Goal: Register for event/course

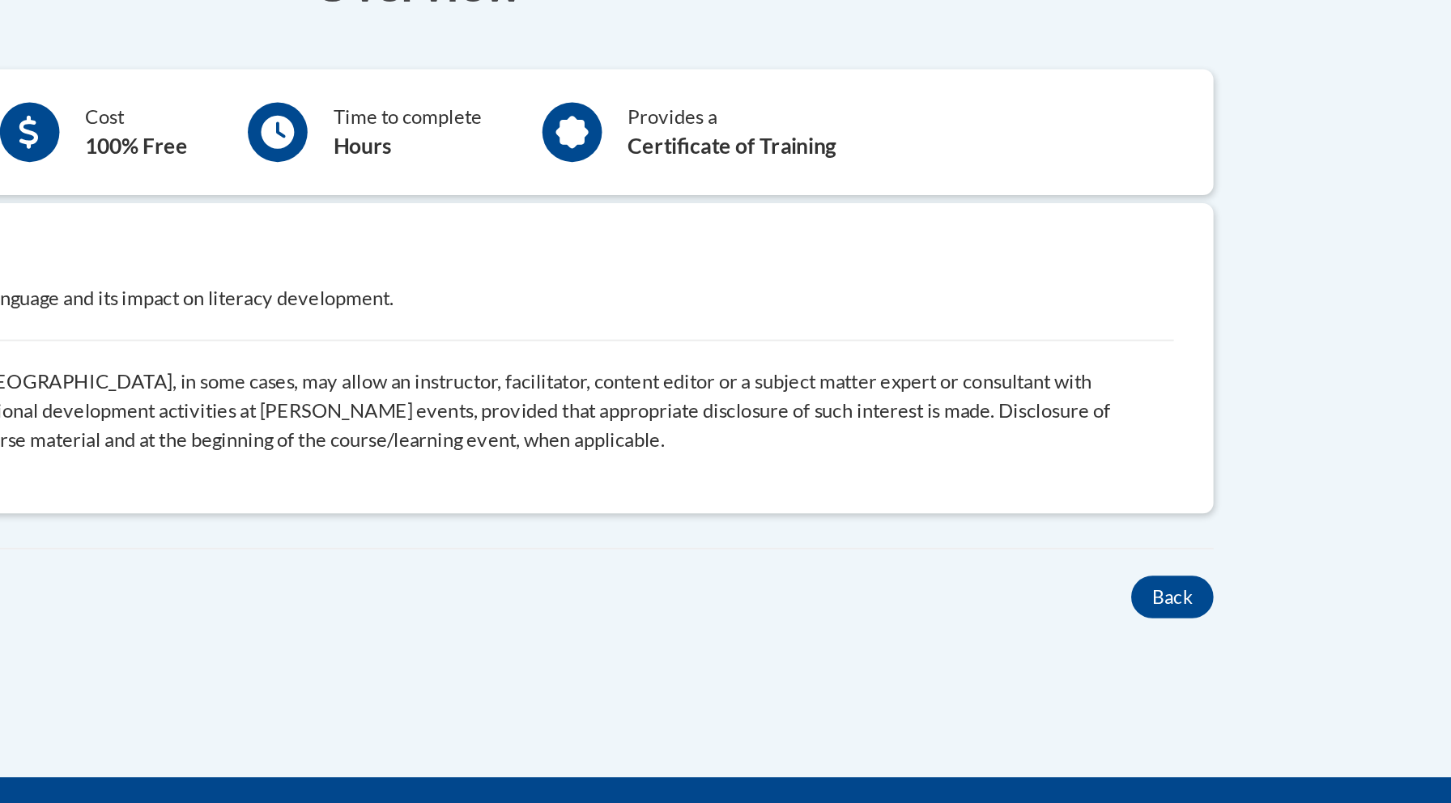
scroll to position [363, 0]
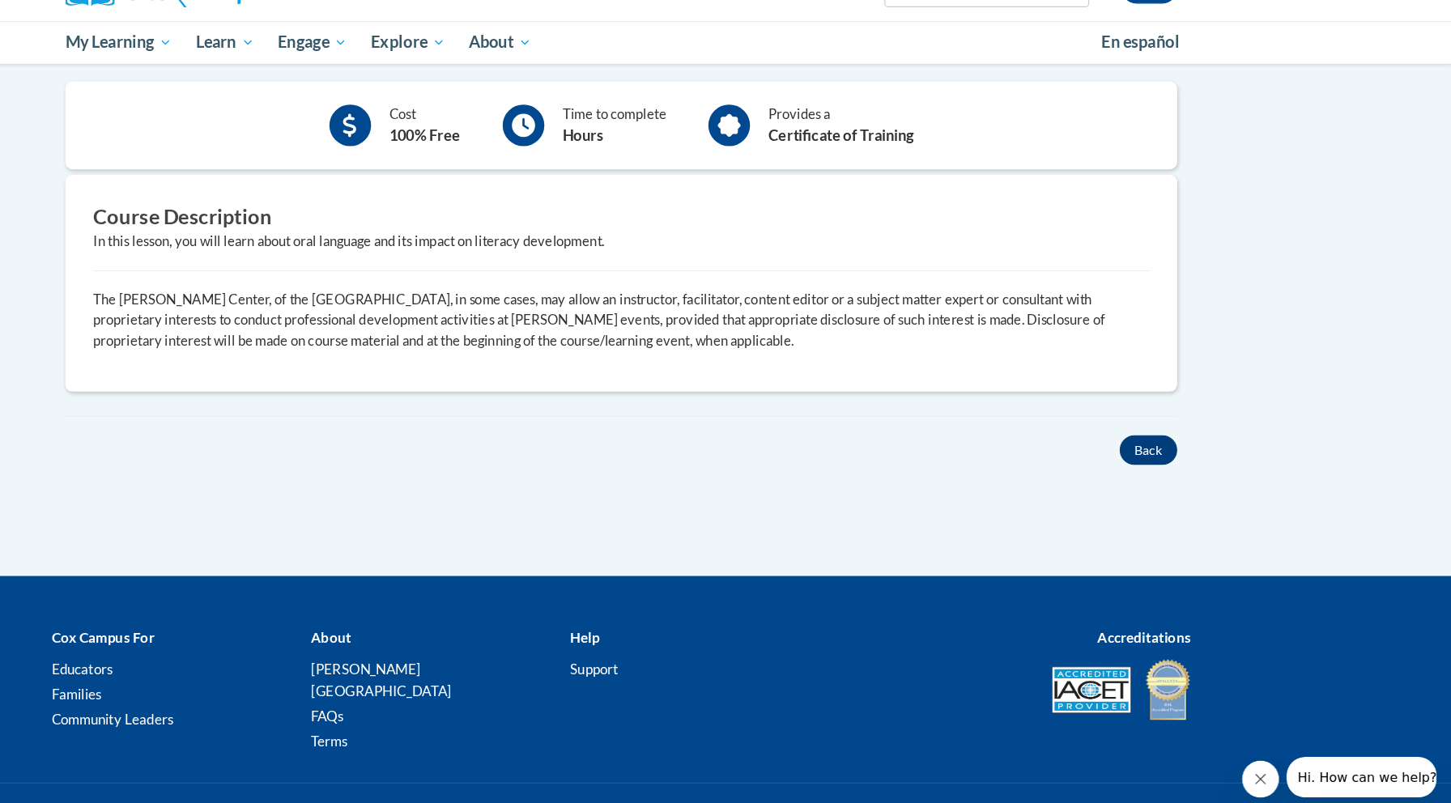
click at [1161, 415] on button "Back" at bounding box center [1186, 428] width 50 height 26
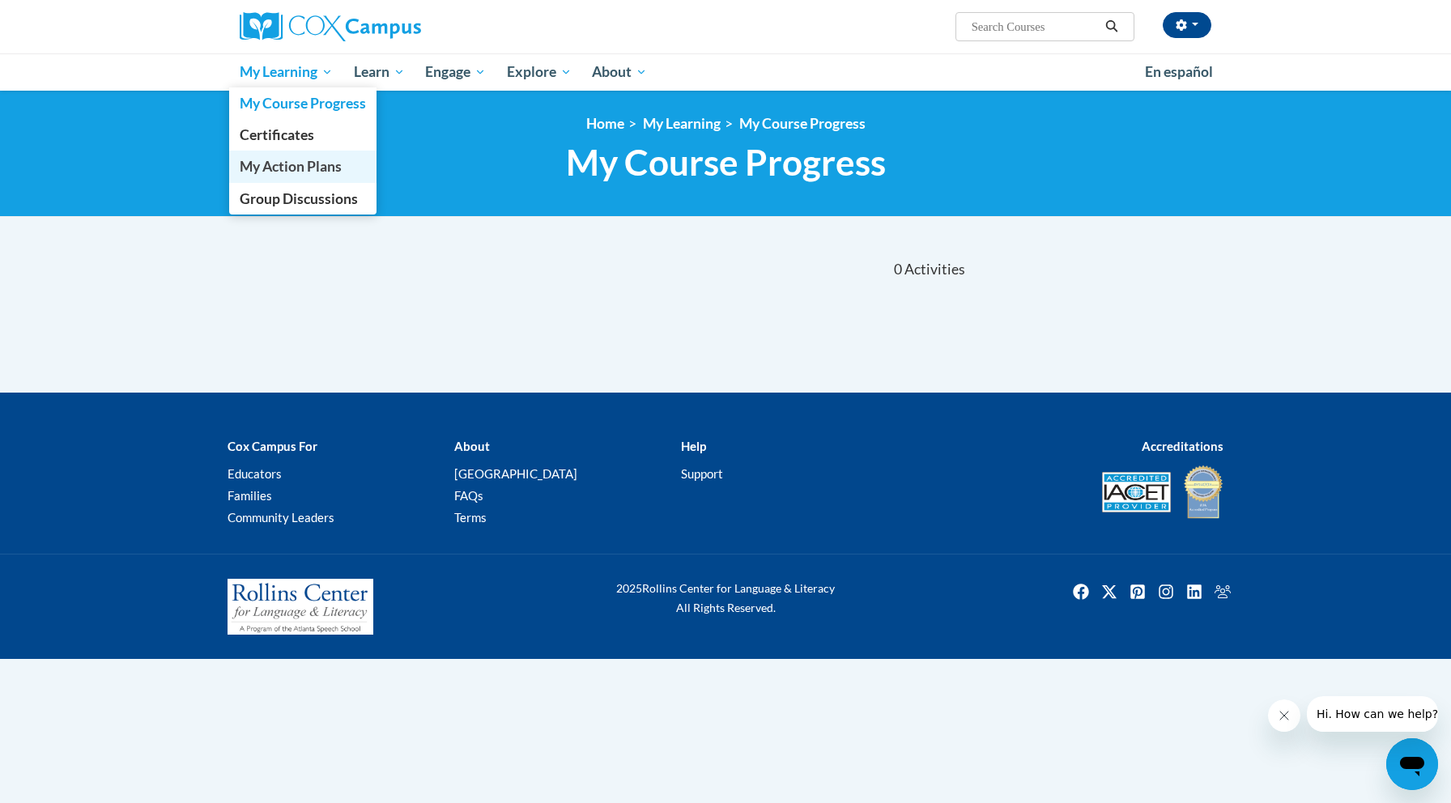
click at [283, 165] on span "My Action Plans" at bounding box center [291, 166] width 102 height 17
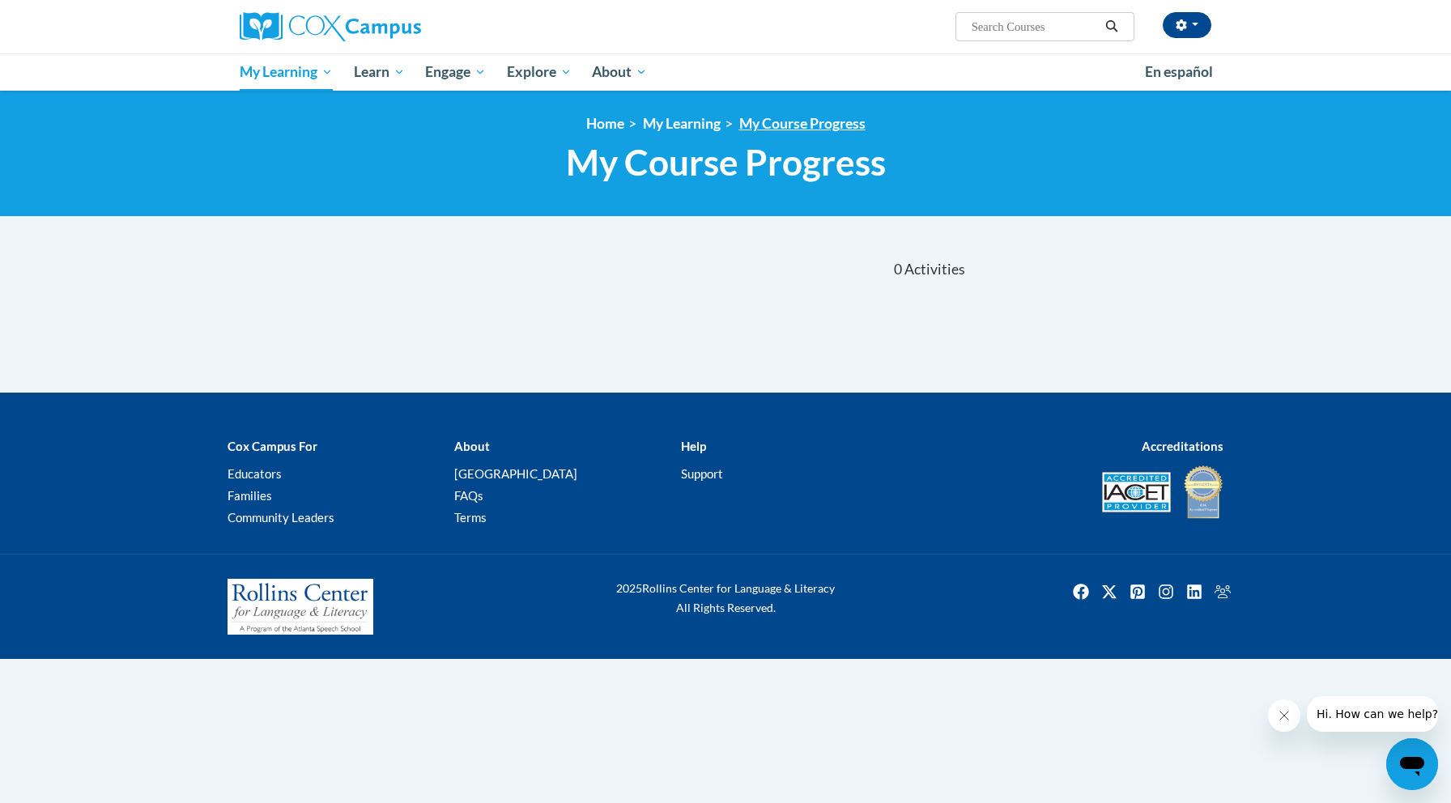
click at [804, 125] on link "My Course Progress" at bounding box center [802, 123] width 126 height 17
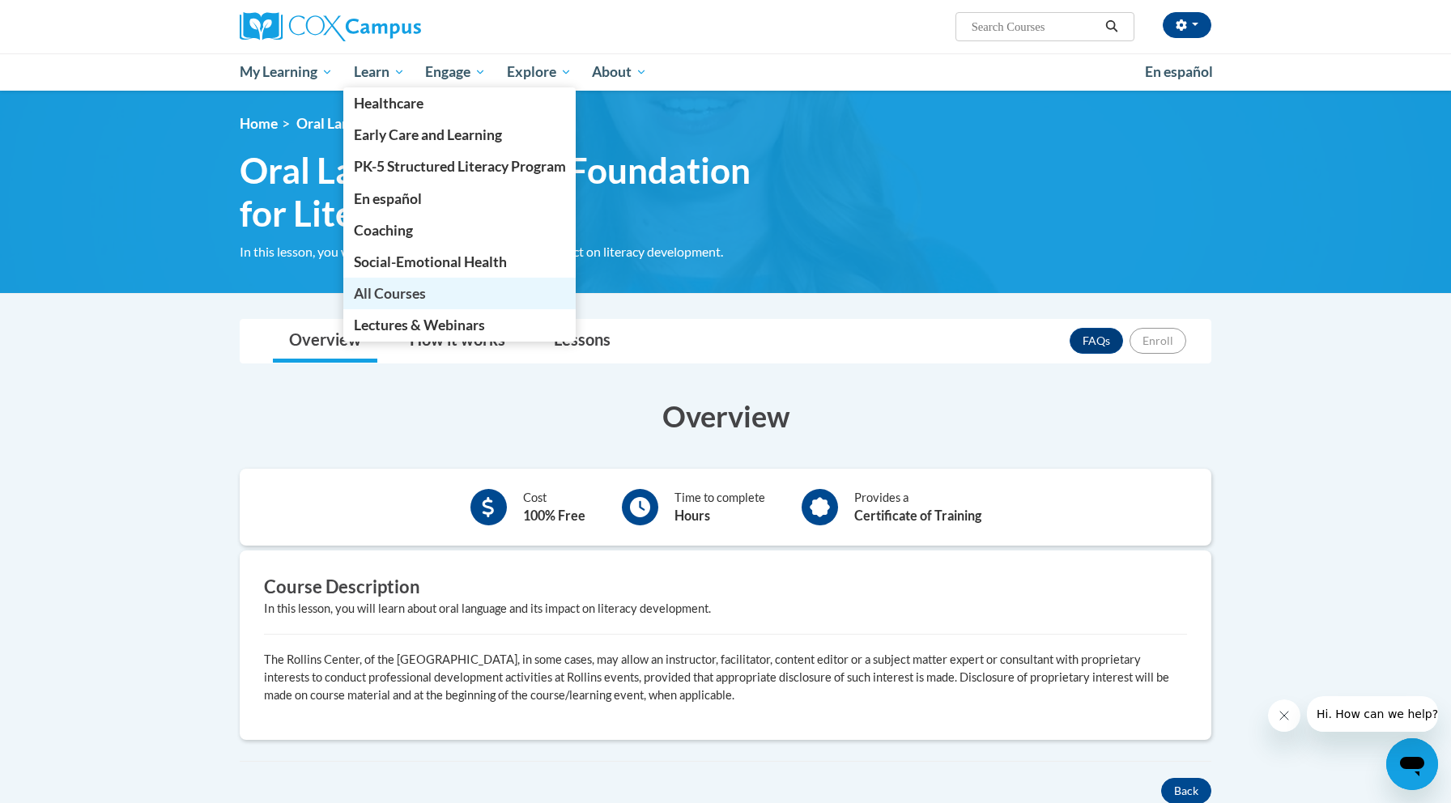
click at [417, 293] on span "All Courses" at bounding box center [390, 293] width 72 height 17
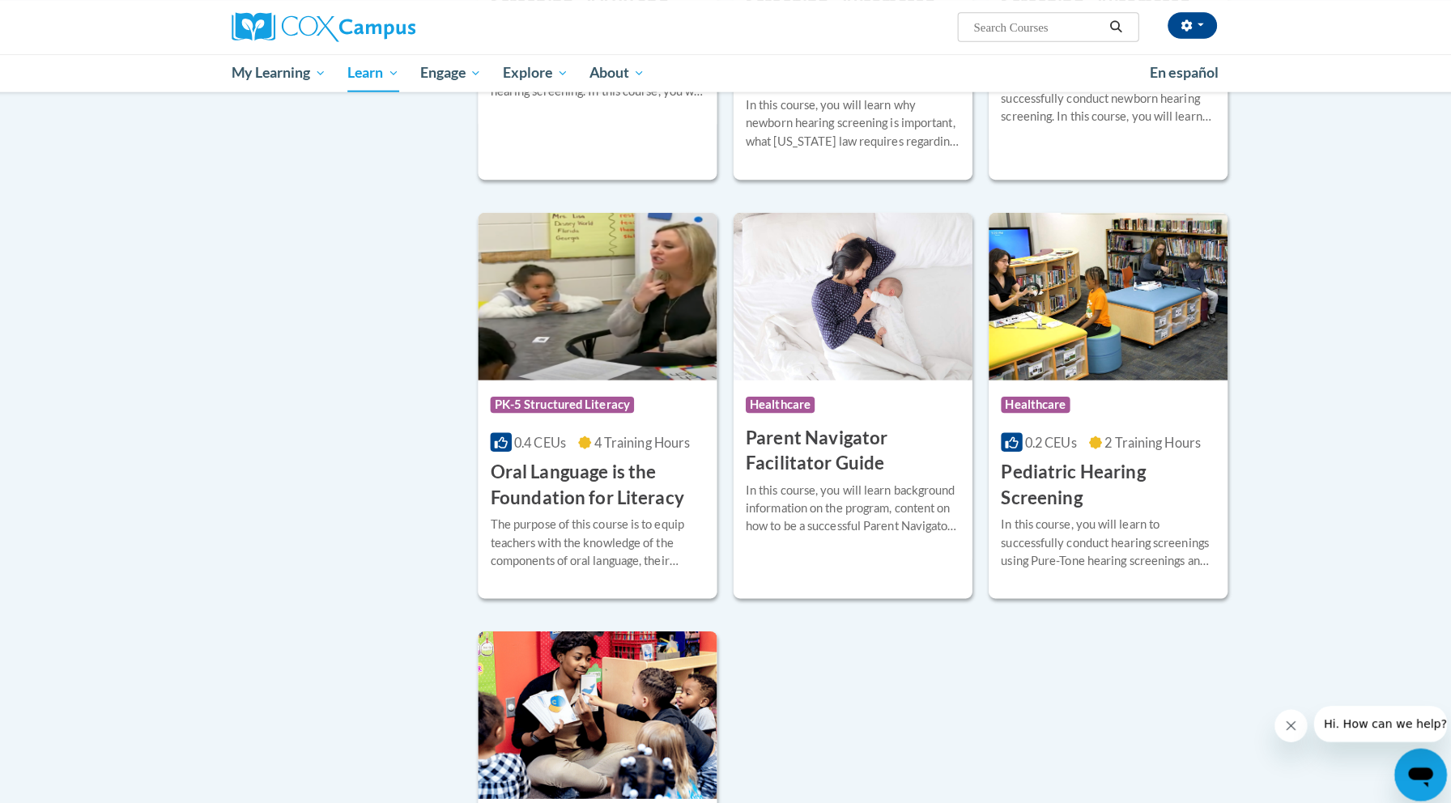
scroll to position [3097, 0]
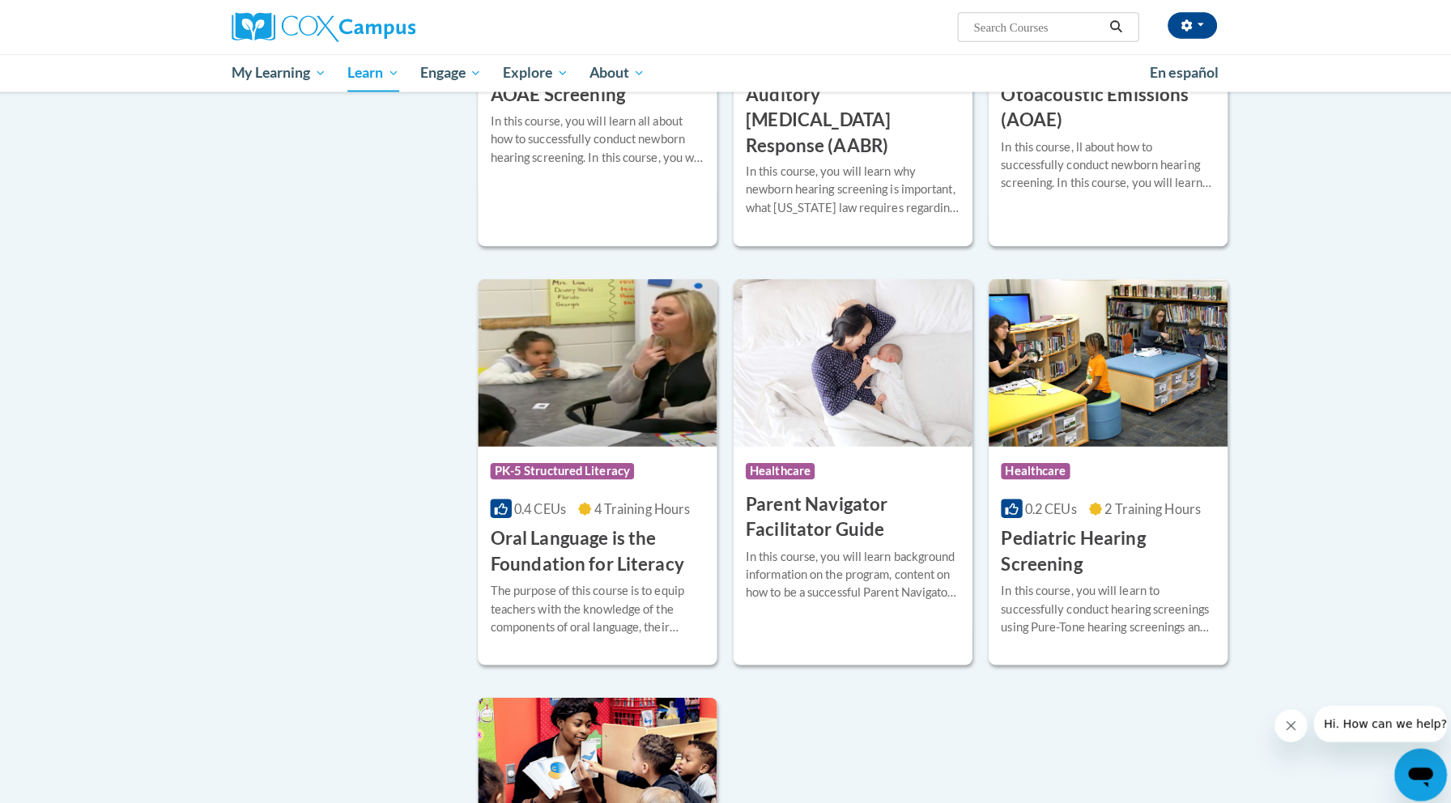
click at [557, 410] on img at bounding box center [601, 357] width 236 height 165
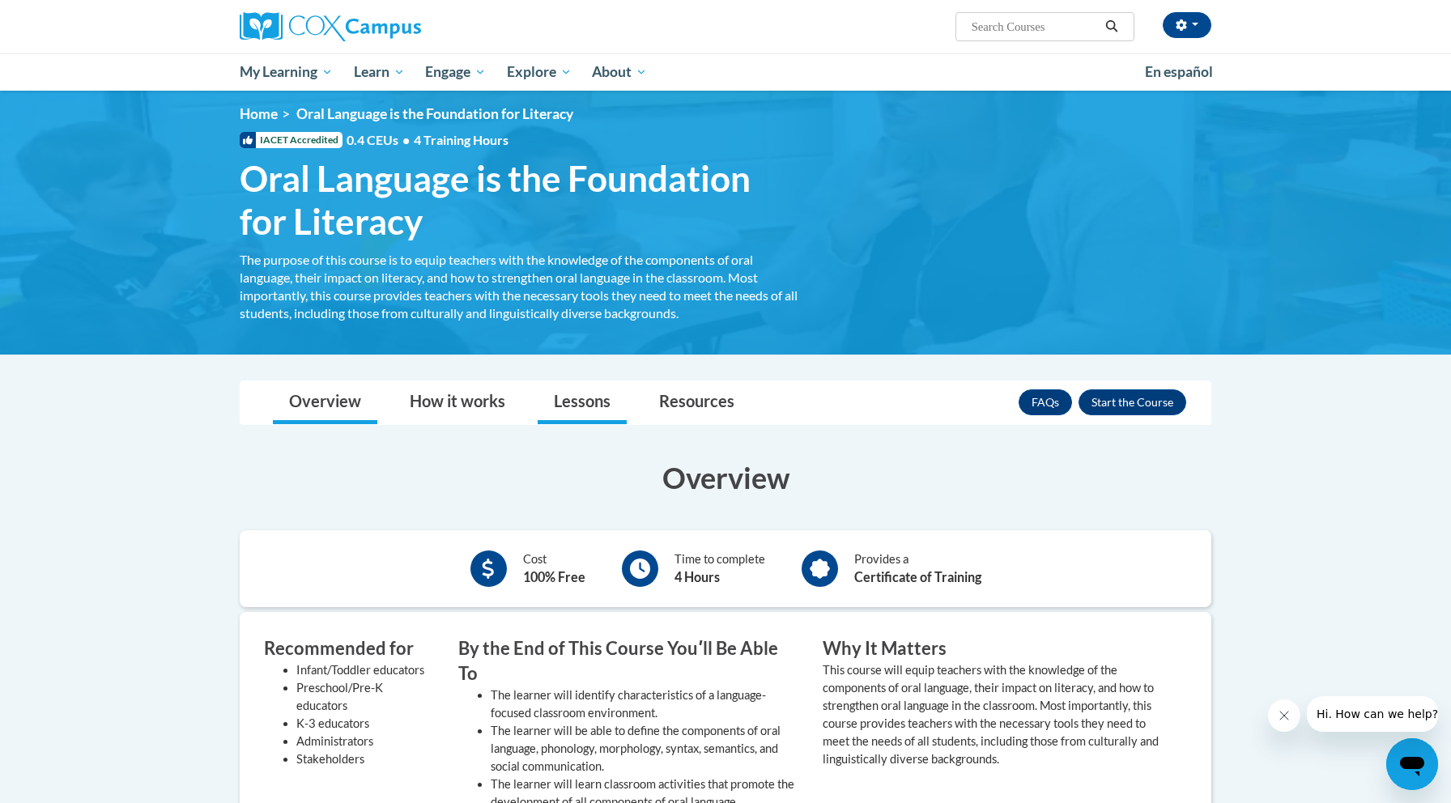
scroll to position [11, 0]
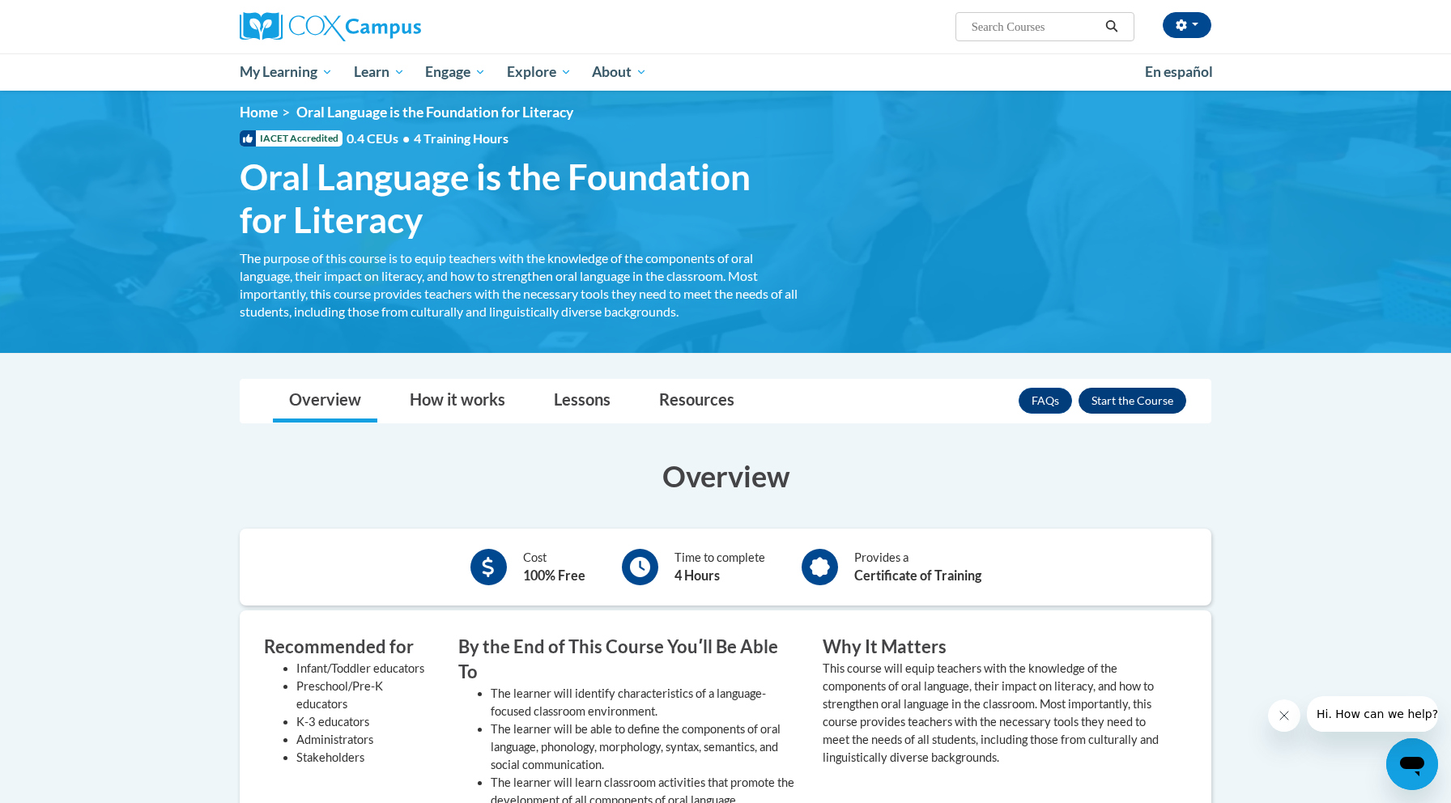
click at [1139, 396] on button "Enroll" at bounding box center [1132, 401] width 108 height 26
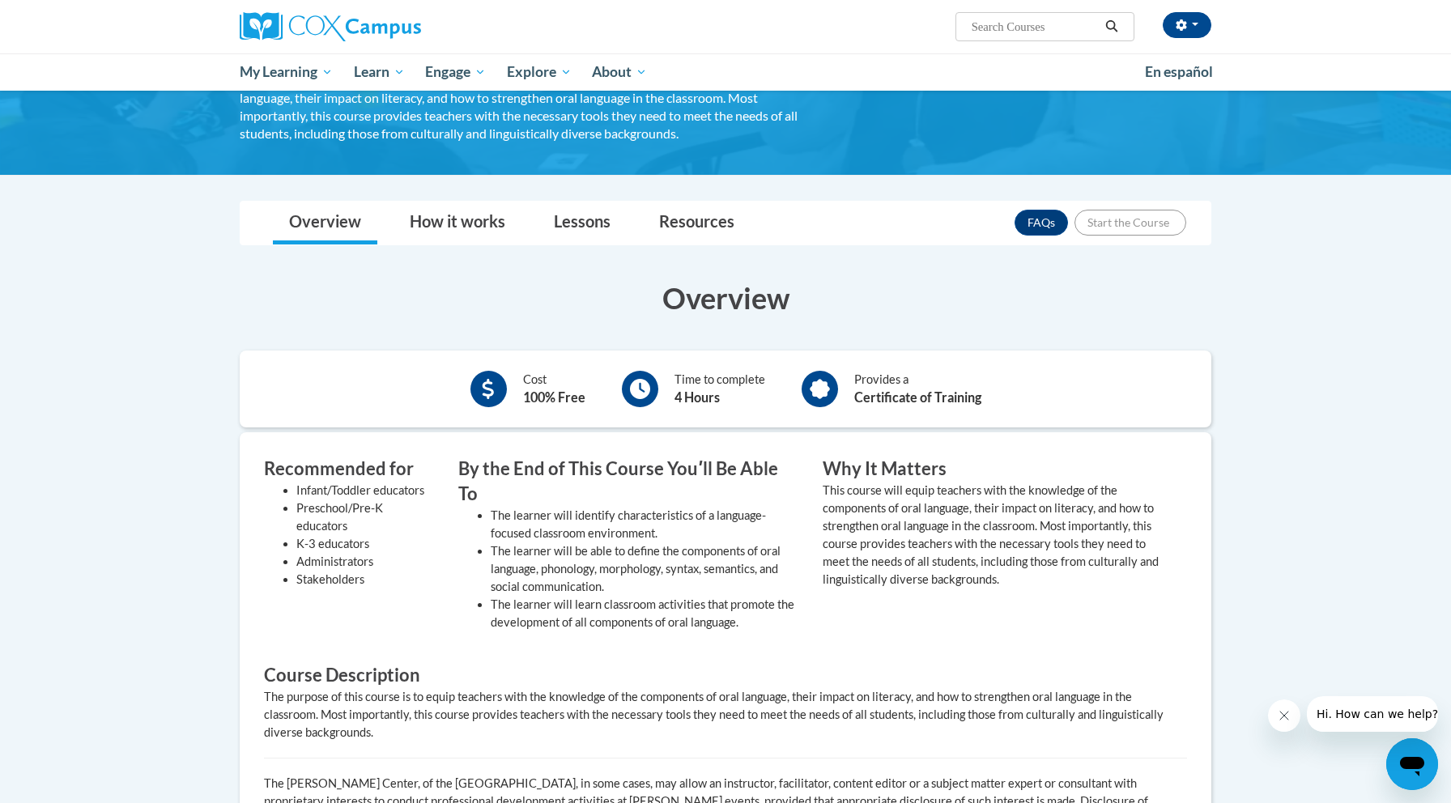
scroll to position [185, 0]
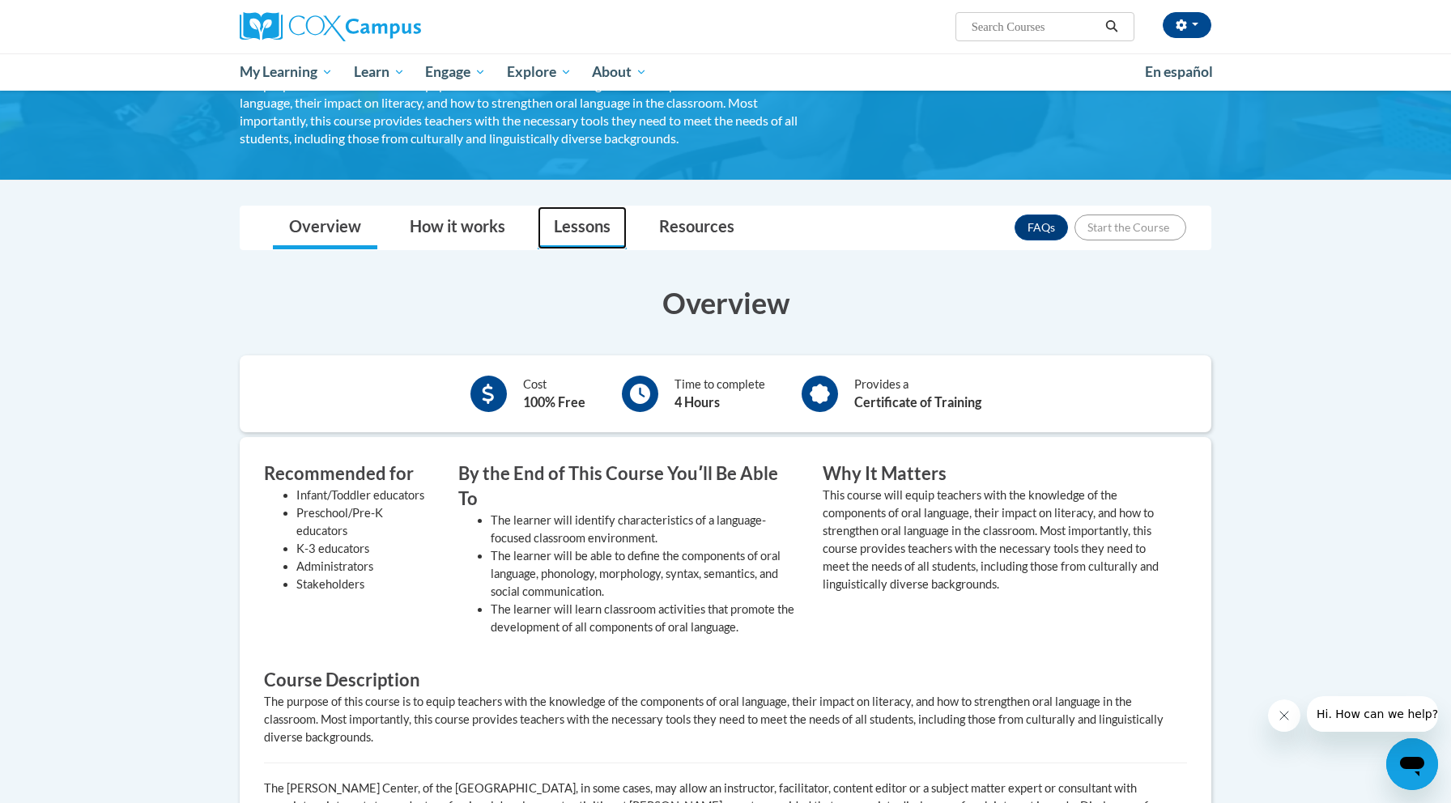
click at [599, 227] on link "Lessons" at bounding box center [582, 227] width 89 height 43
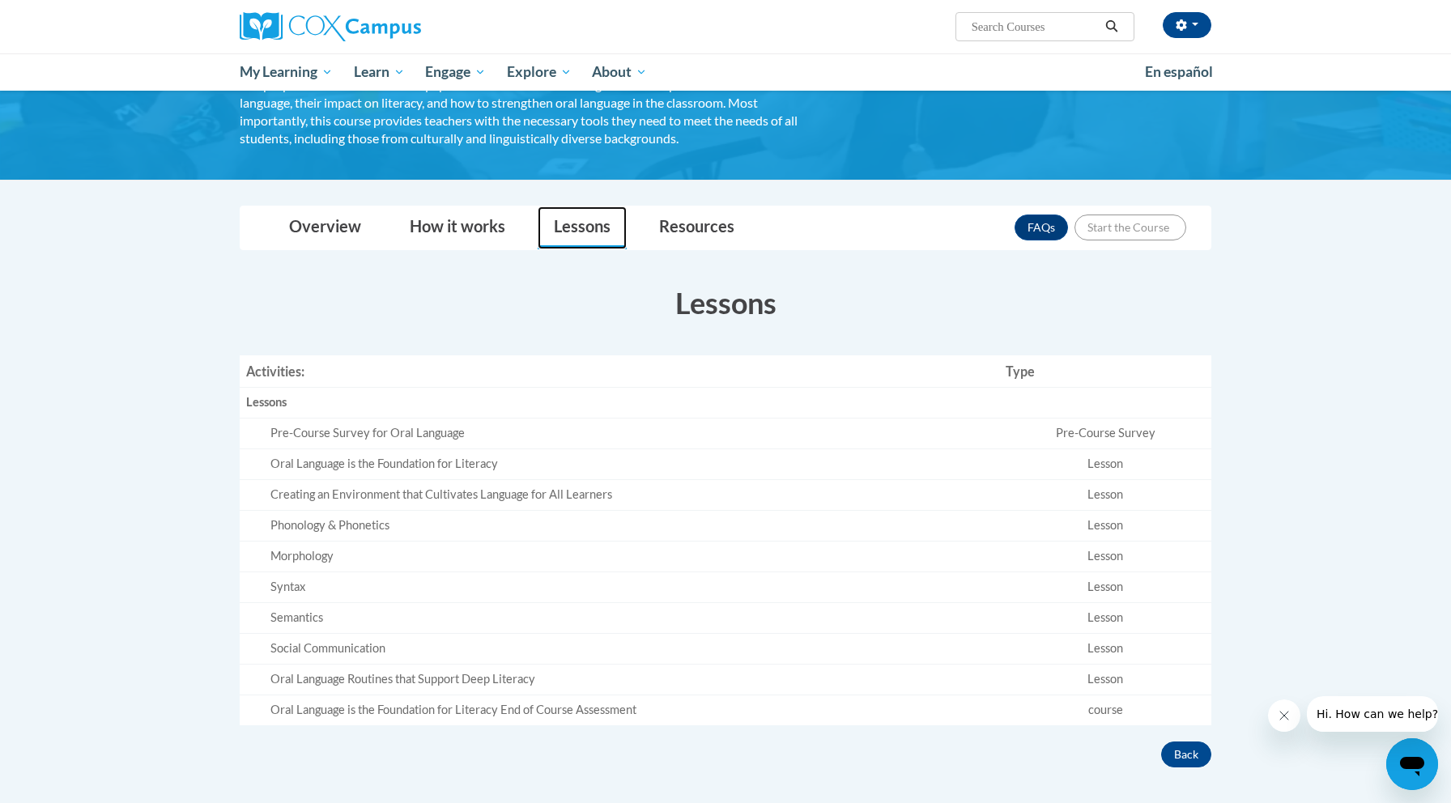
scroll to position [134, 0]
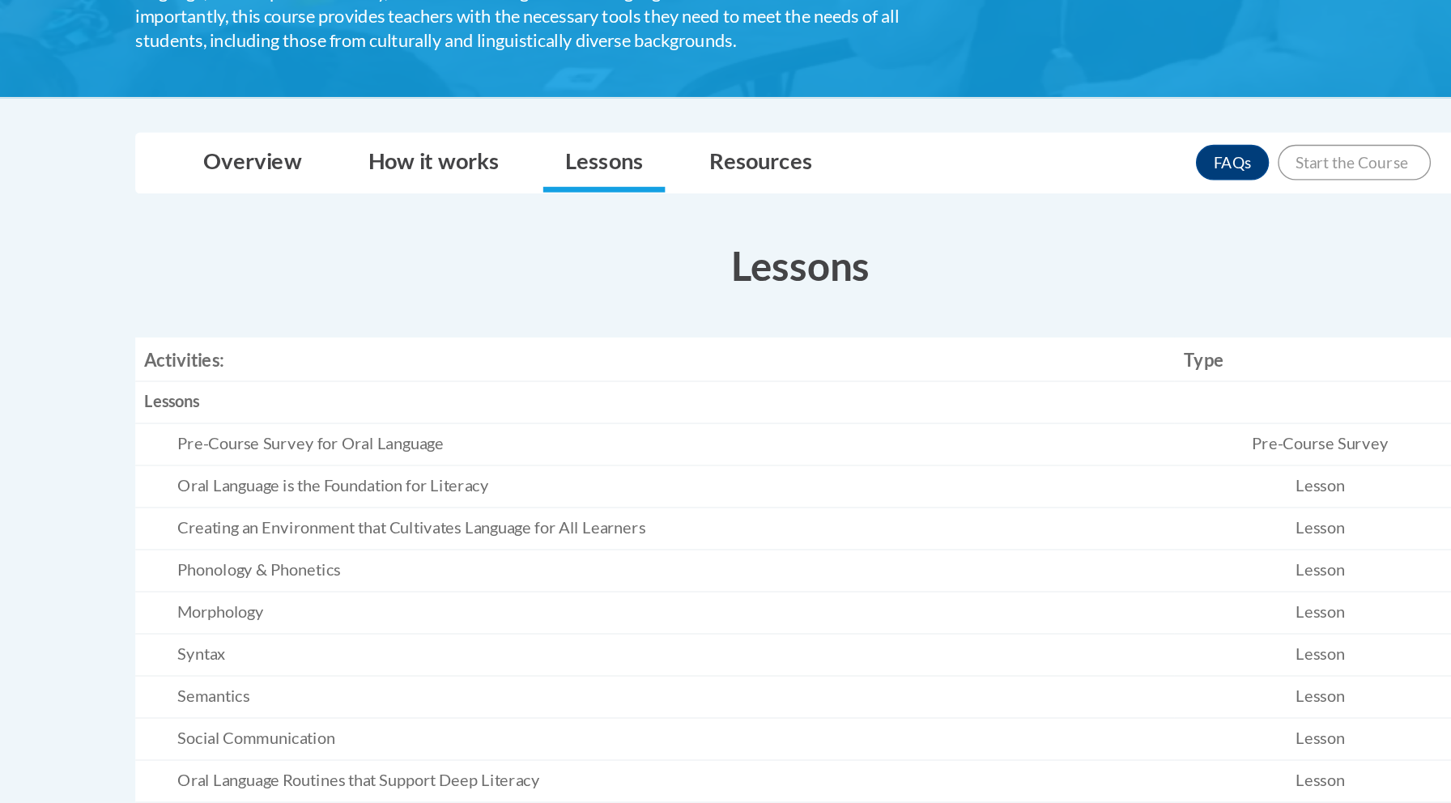
click at [299, 475] on div "Pre-Course Survey for Oral Language" at bounding box center [631, 483] width 722 height 17
click at [393, 257] on link "How it works" at bounding box center [457, 278] width 128 height 43
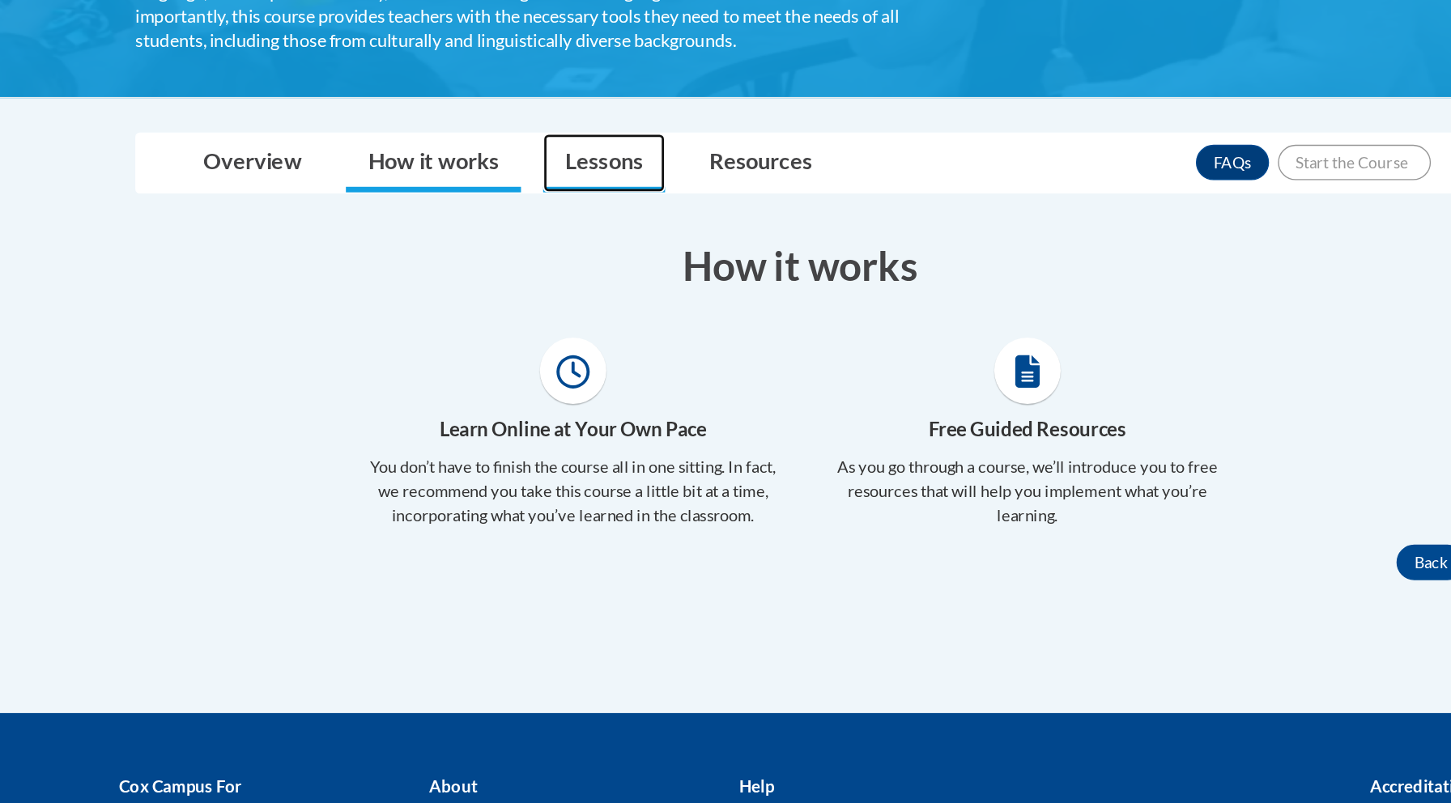
click at [538, 257] on link "Lessons" at bounding box center [582, 278] width 89 height 43
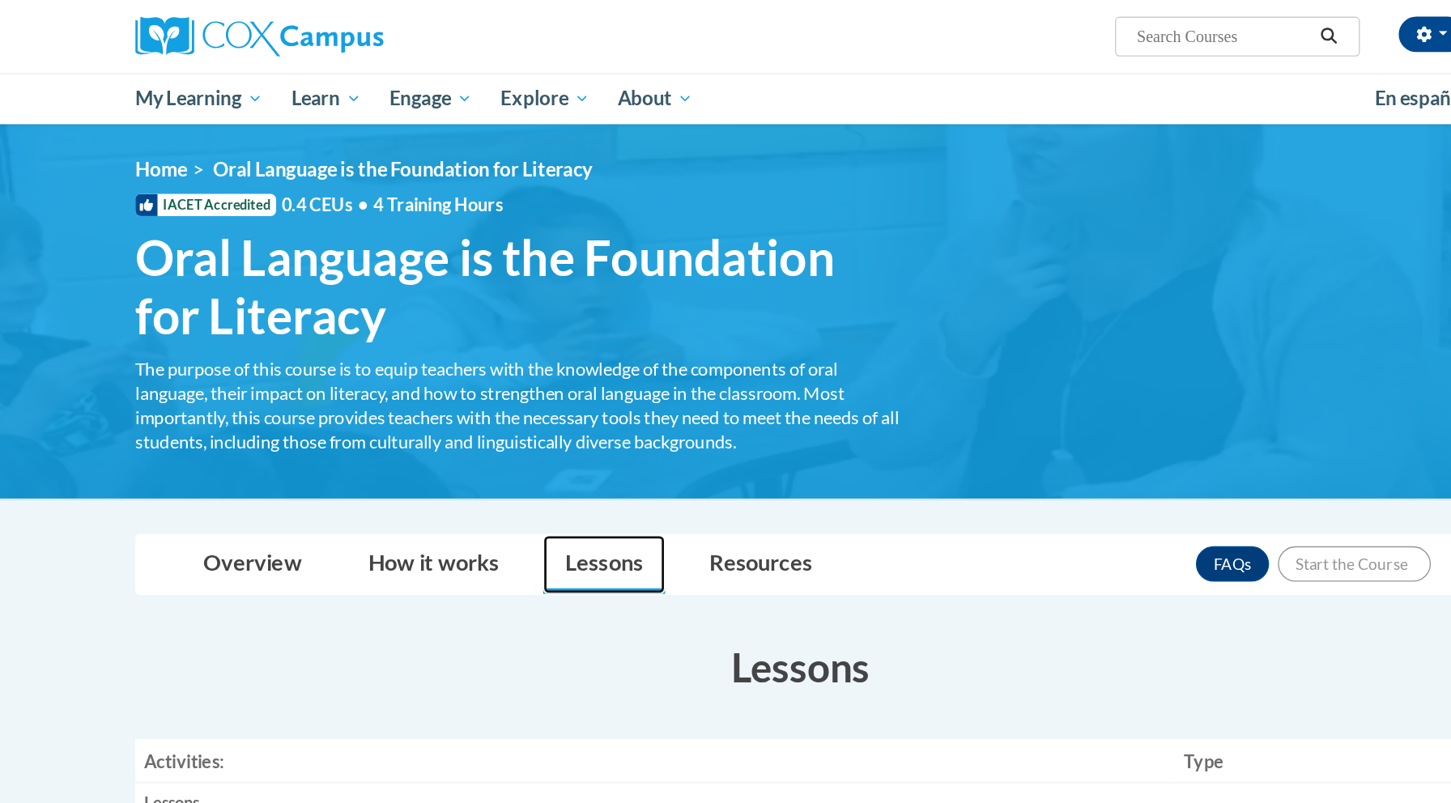
scroll to position [0, 0]
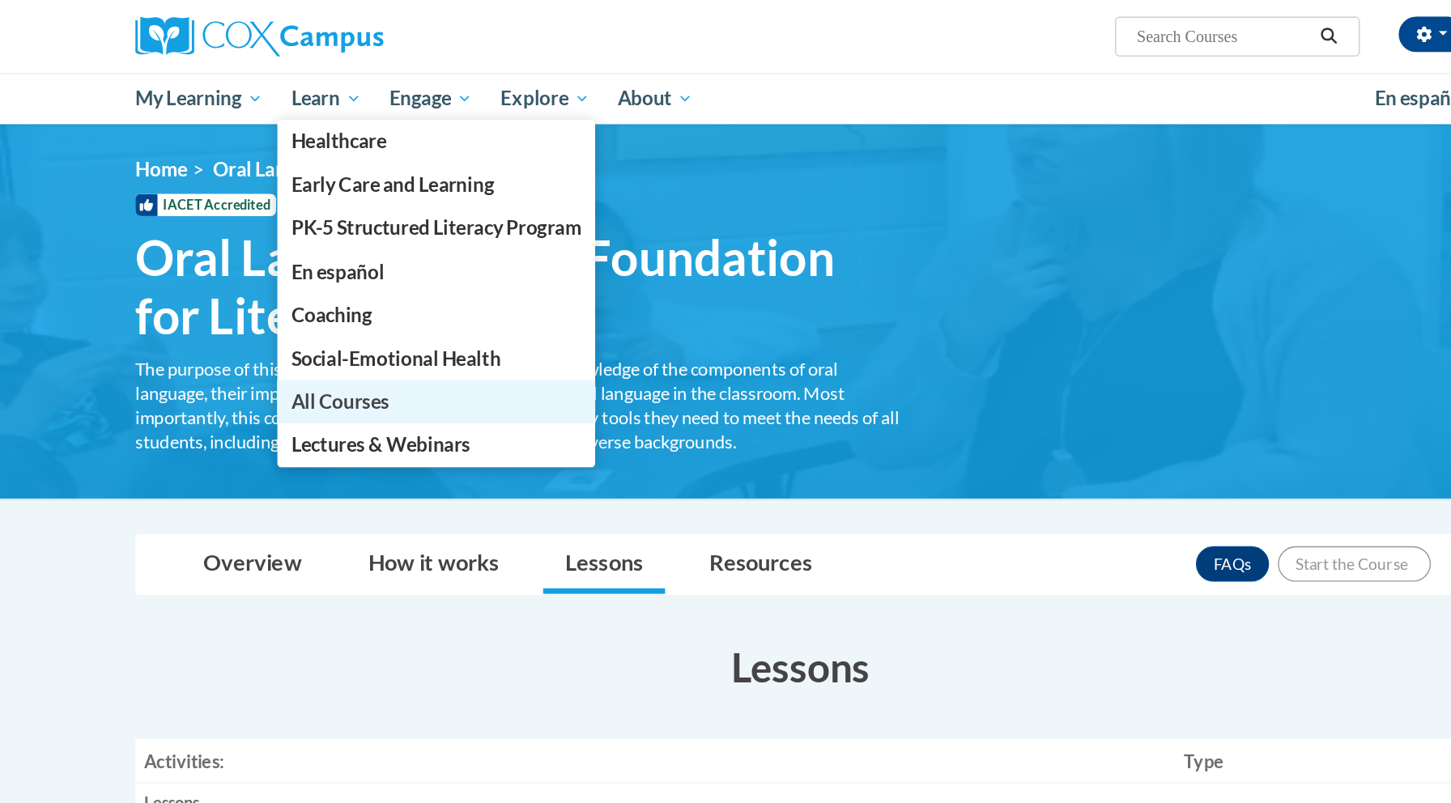
click at [354, 294] on span "All Courses" at bounding box center [390, 293] width 72 height 17
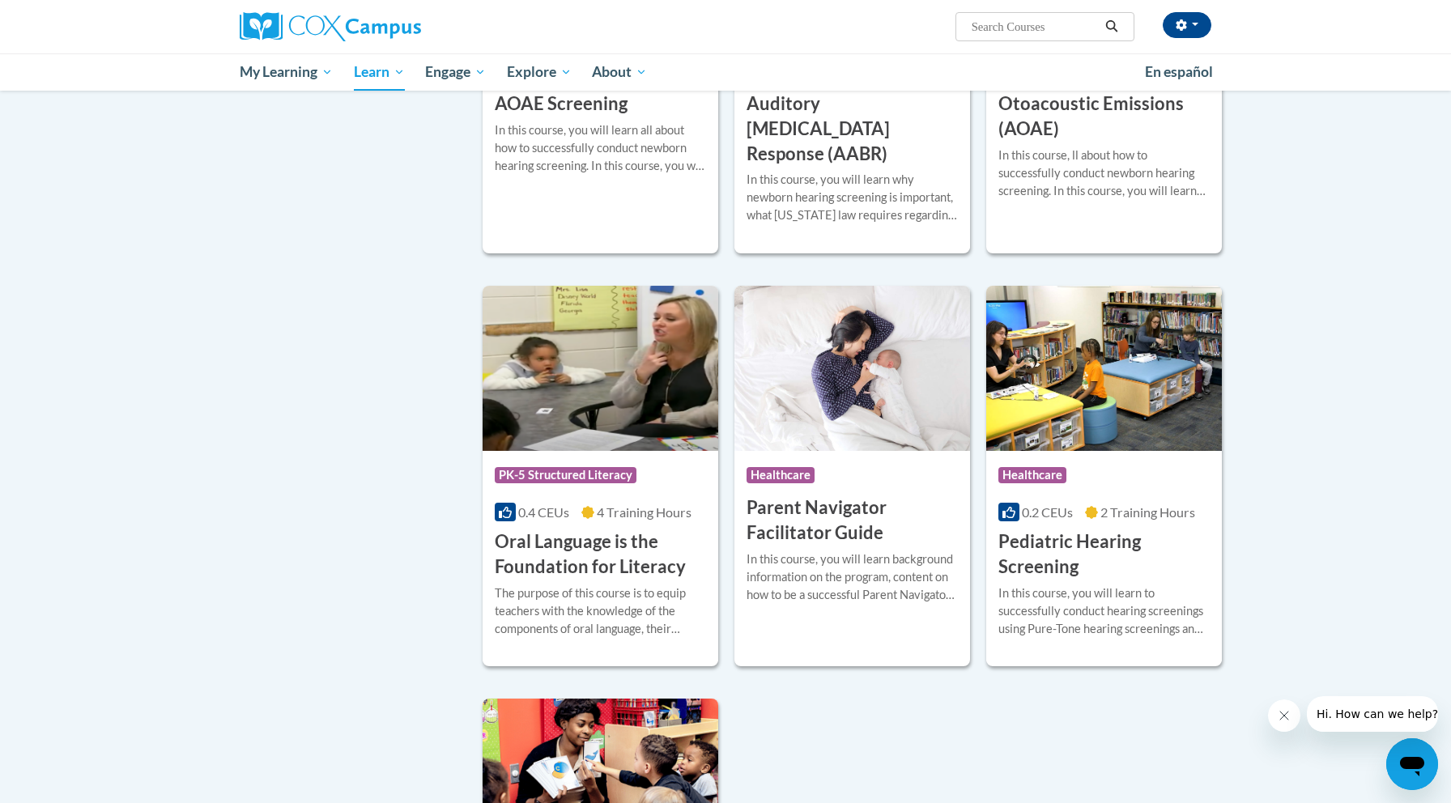
scroll to position [3087, 0]
click at [580, 551] on h3 "Oral Language is the Foundation for Literacy" at bounding box center [600, 554] width 211 height 50
click at [568, 466] on span "PK-5 Structured Literacy" at bounding box center [566, 474] width 142 height 16
click at [511, 506] on icon at bounding box center [505, 511] width 13 height 11
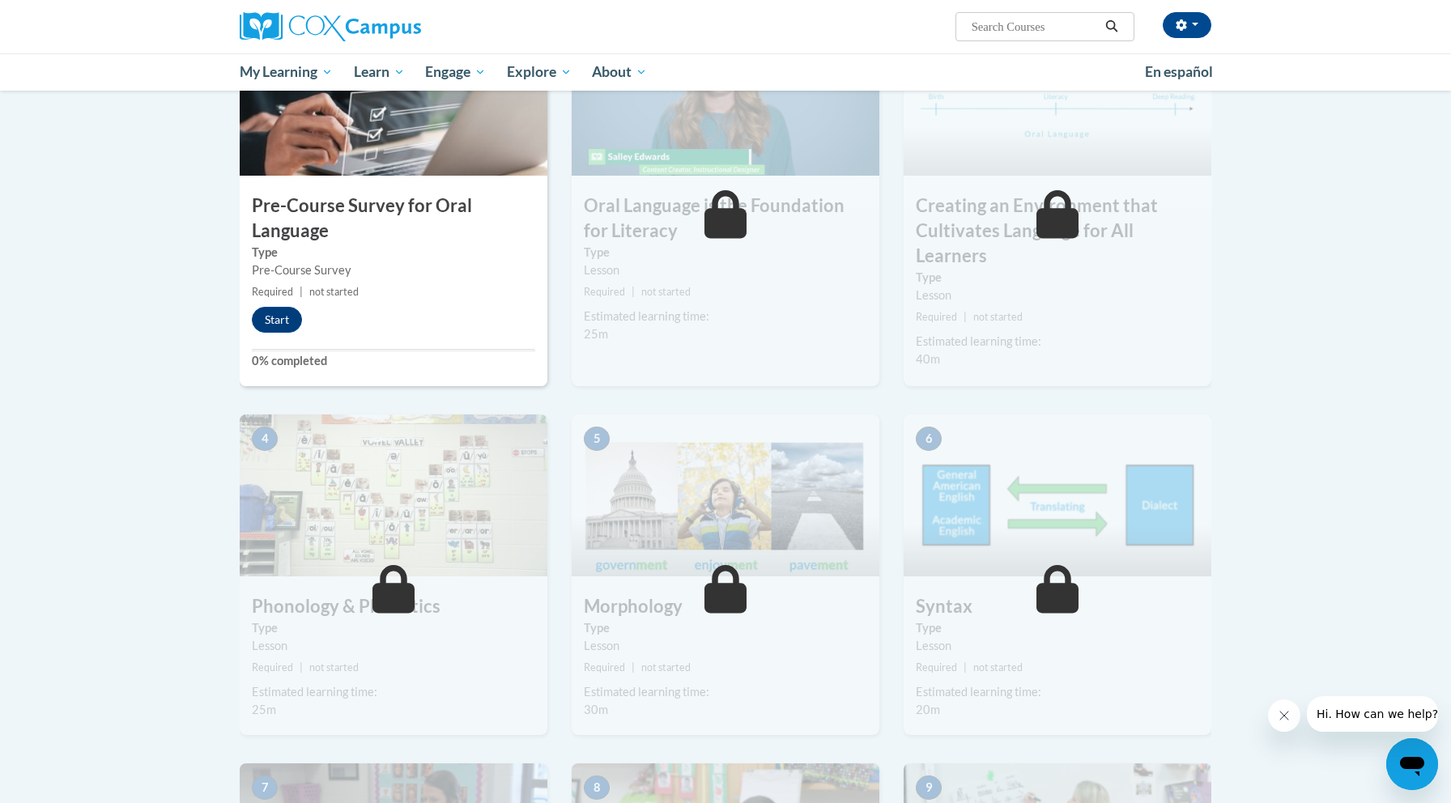
scroll to position [410, 0]
click at [281, 323] on button "Start" at bounding box center [277, 319] width 50 height 26
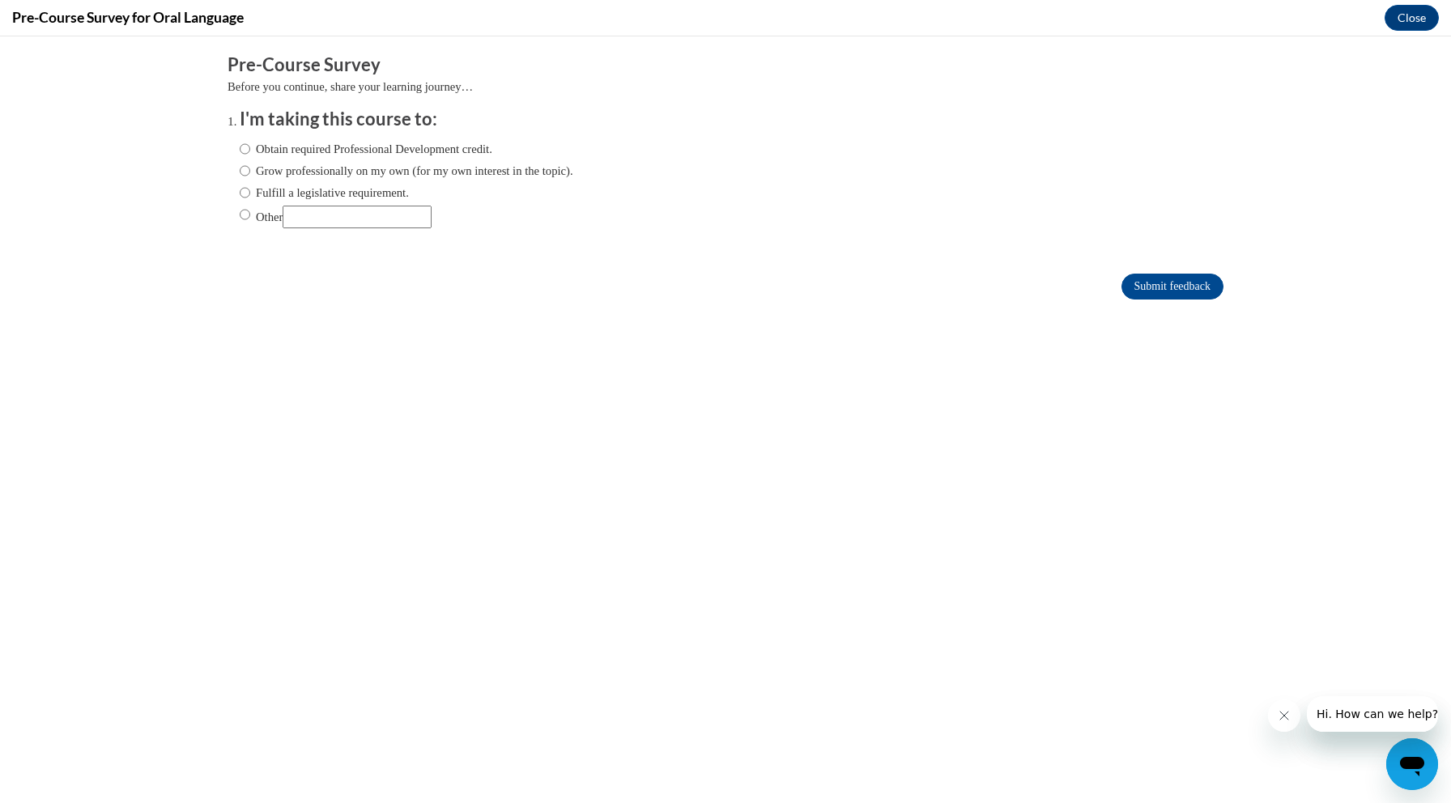
scroll to position [0, 0]
click at [268, 323] on div "Comments Pre-Course Survey Before you continue, share your learning journey… I'…" at bounding box center [725, 224] width 1020 height 377
click at [351, 212] on input "Other" at bounding box center [357, 217] width 149 height 23
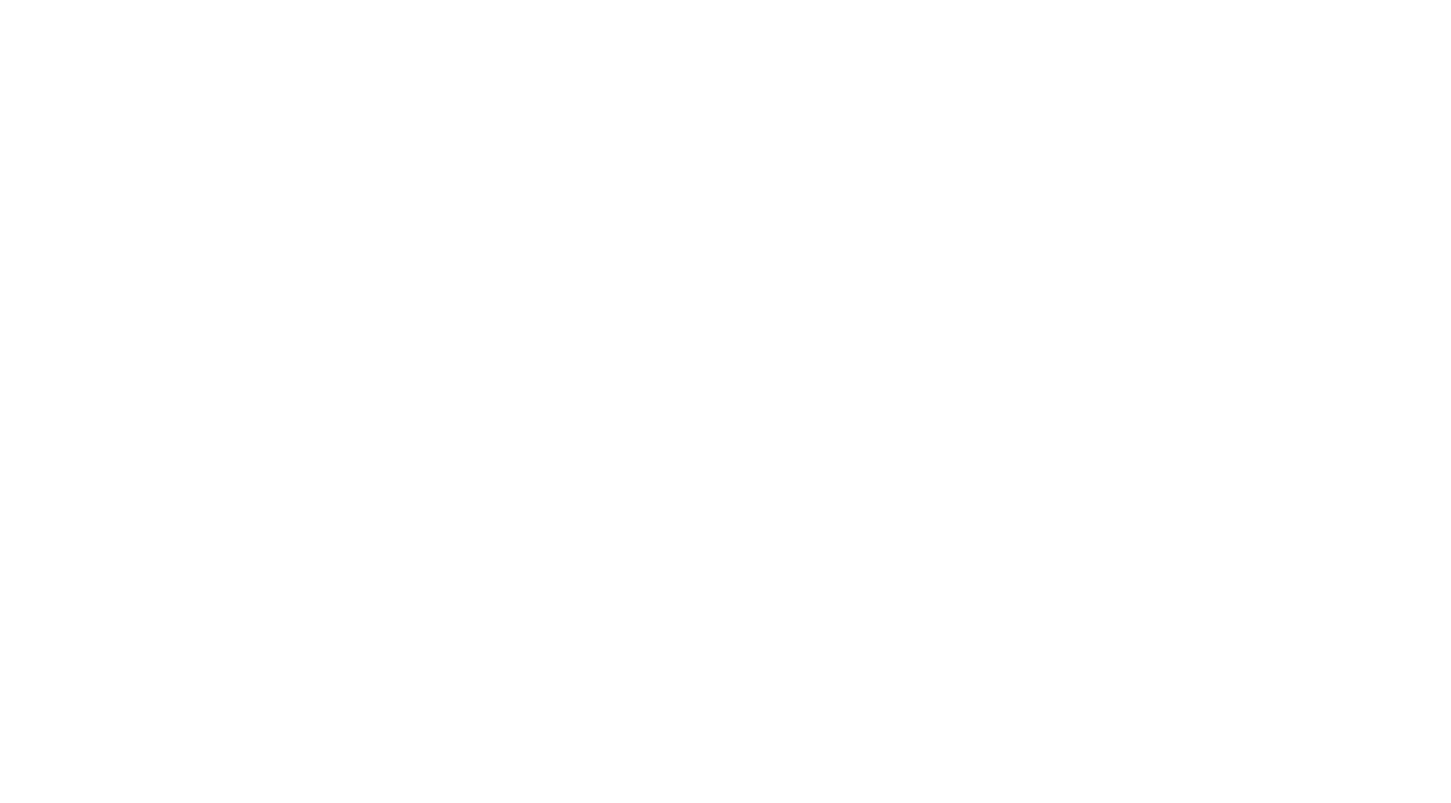
scroll to position [410, 0]
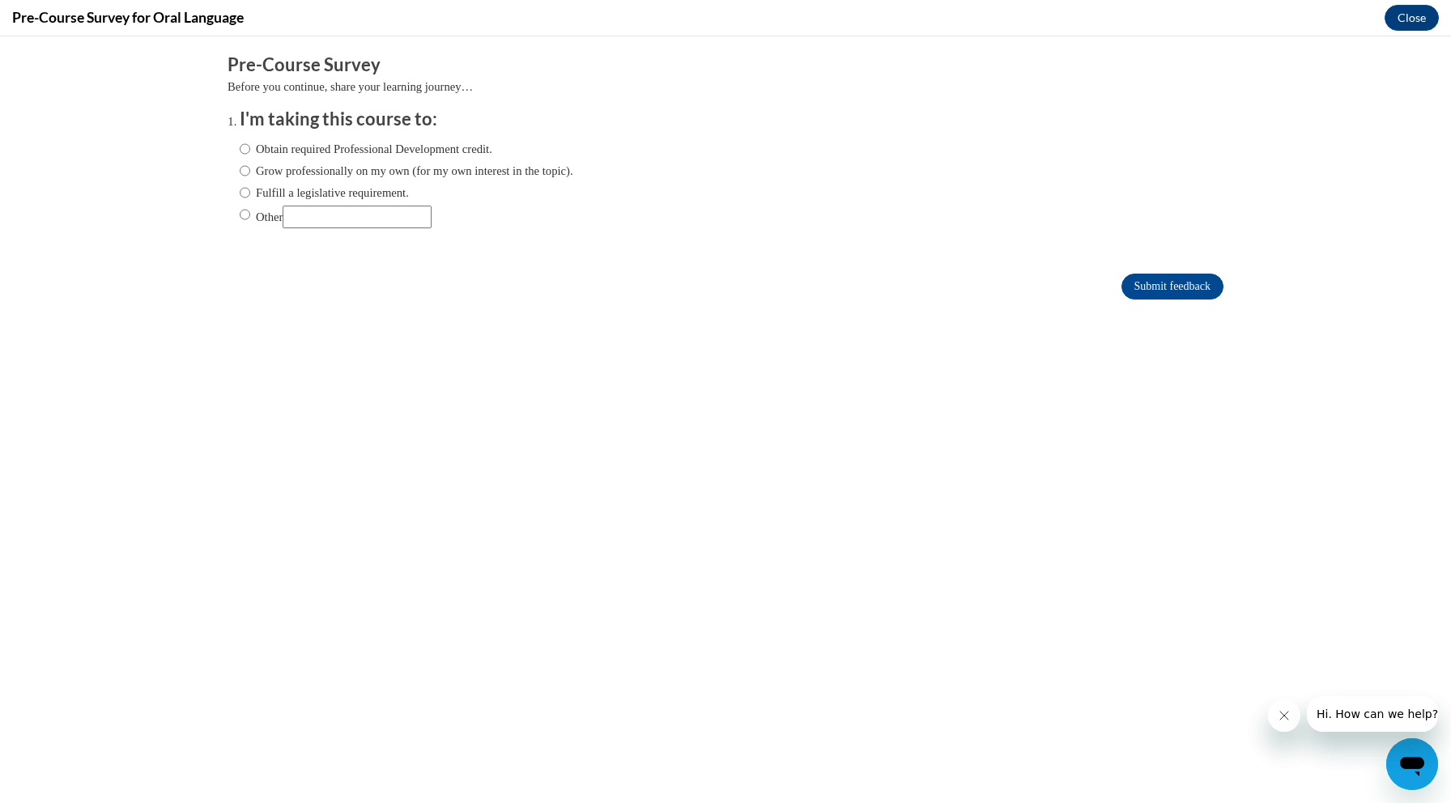
click at [252, 151] on label "Obtain required Professional Development credit." at bounding box center [366, 149] width 253 height 18
click at [250, 151] on input "Obtain required Professional Development credit." at bounding box center [245, 149] width 11 height 18
radio input "true"
click at [1171, 278] on input "Submit feedback" at bounding box center [1172, 287] width 102 height 26
click at [1171, 283] on input "Submit feedback" at bounding box center [1172, 287] width 102 height 26
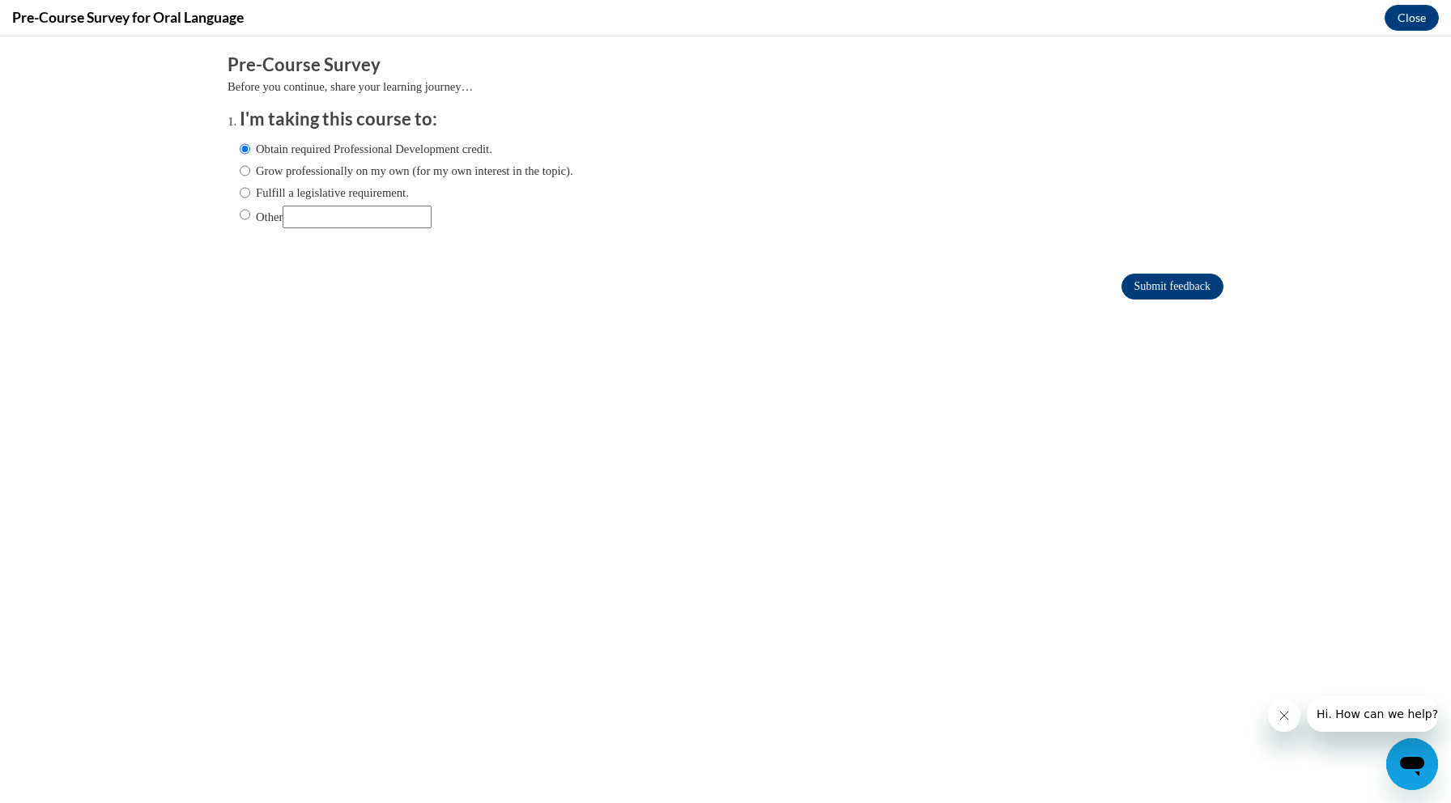
click at [1171, 283] on input "Submit feedback" at bounding box center [1172, 287] width 102 height 26
click at [1165, 281] on input "Submit feedback" at bounding box center [1172, 287] width 102 height 26
click at [1100, 342] on div "Comments Pre-Course Survey Before you continue, share your learning journey… I'…" at bounding box center [725, 224] width 1020 height 377
click at [1154, 284] on input "Submit feedback" at bounding box center [1172, 287] width 102 height 26
click at [1154, 283] on input "Submit feedback" at bounding box center [1172, 287] width 102 height 26
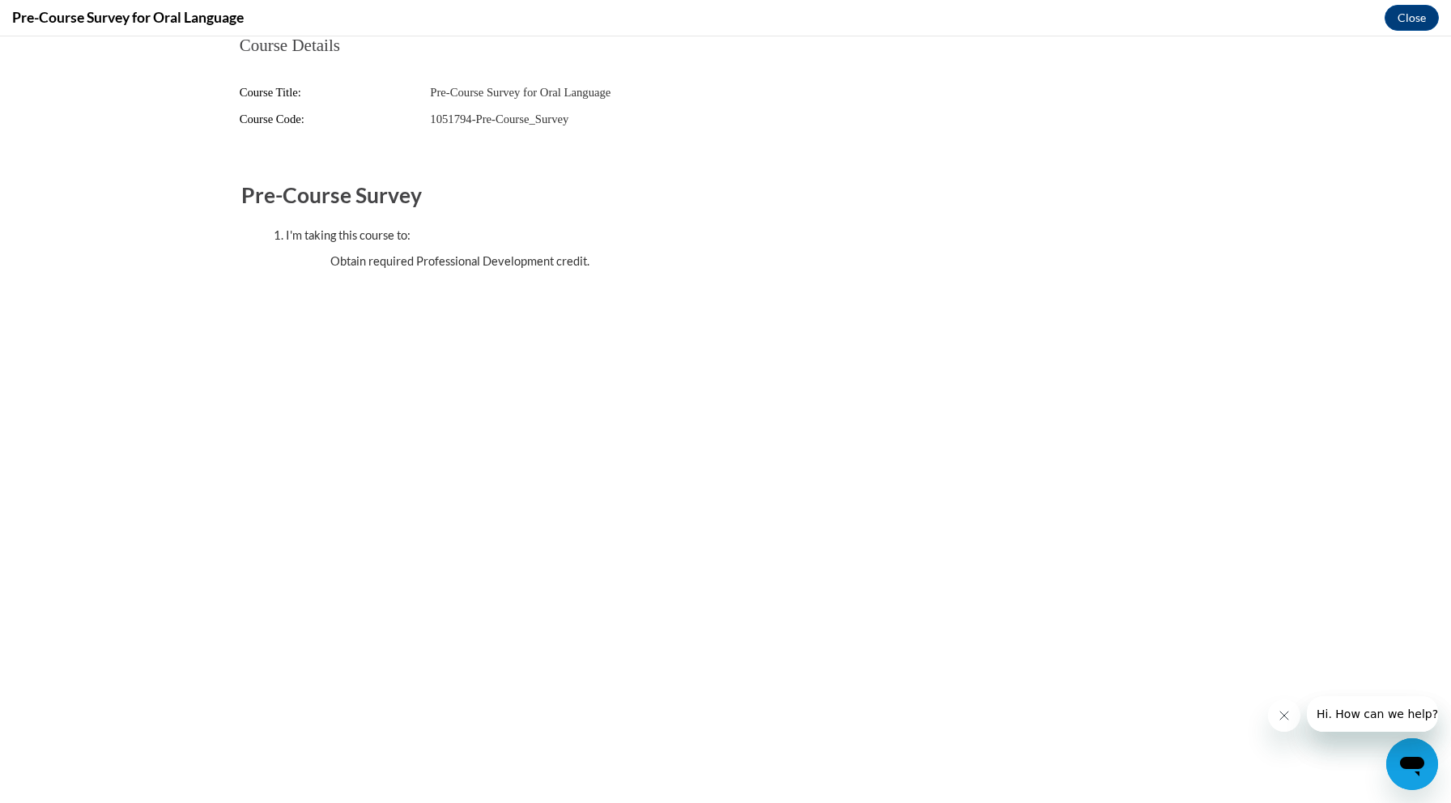
scroll to position [0, 0]
click at [1407, 16] on button "Close" at bounding box center [1411, 18] width 54 height 26
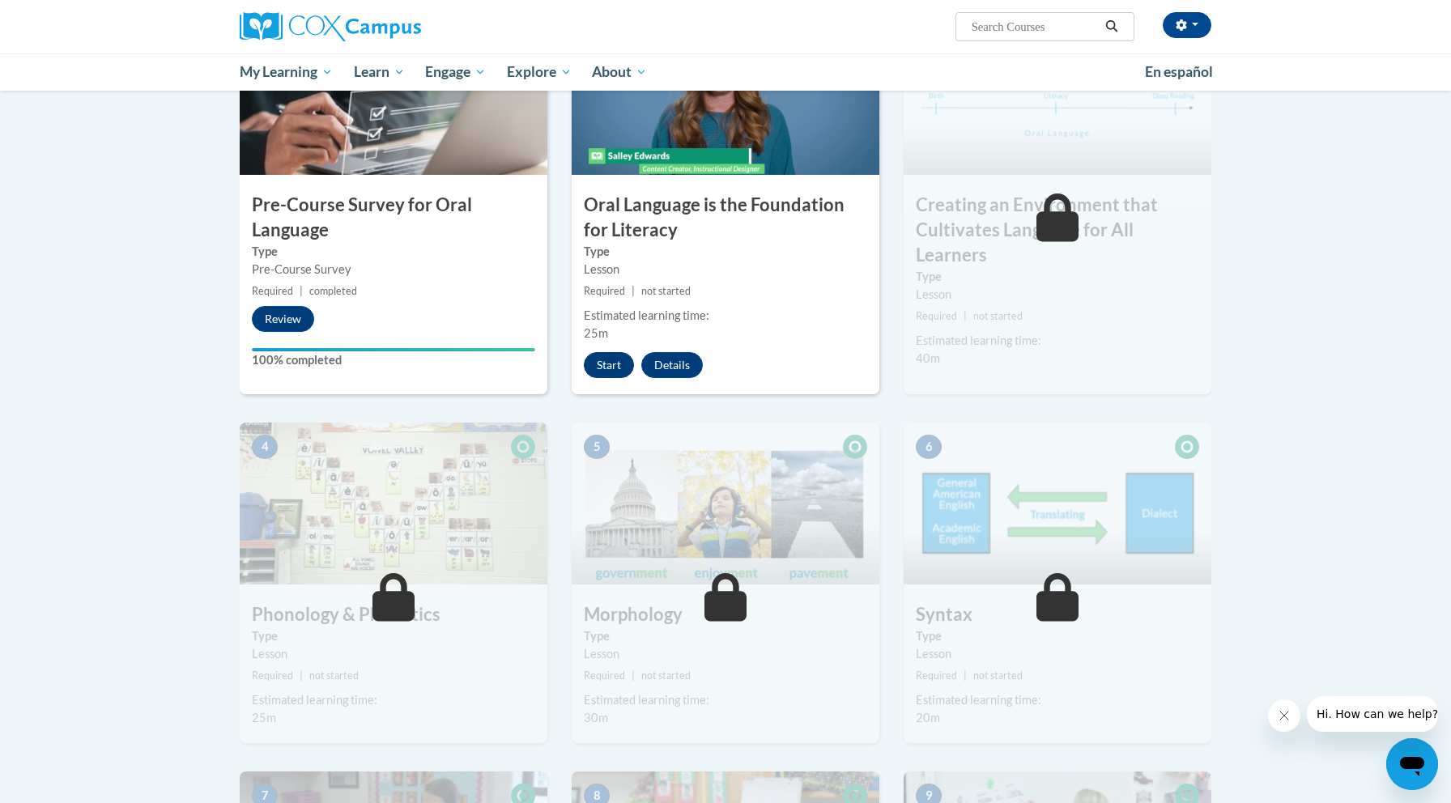
click at [605, 363] on button "Start" at bounding box center [609, 365] width 50 height 26
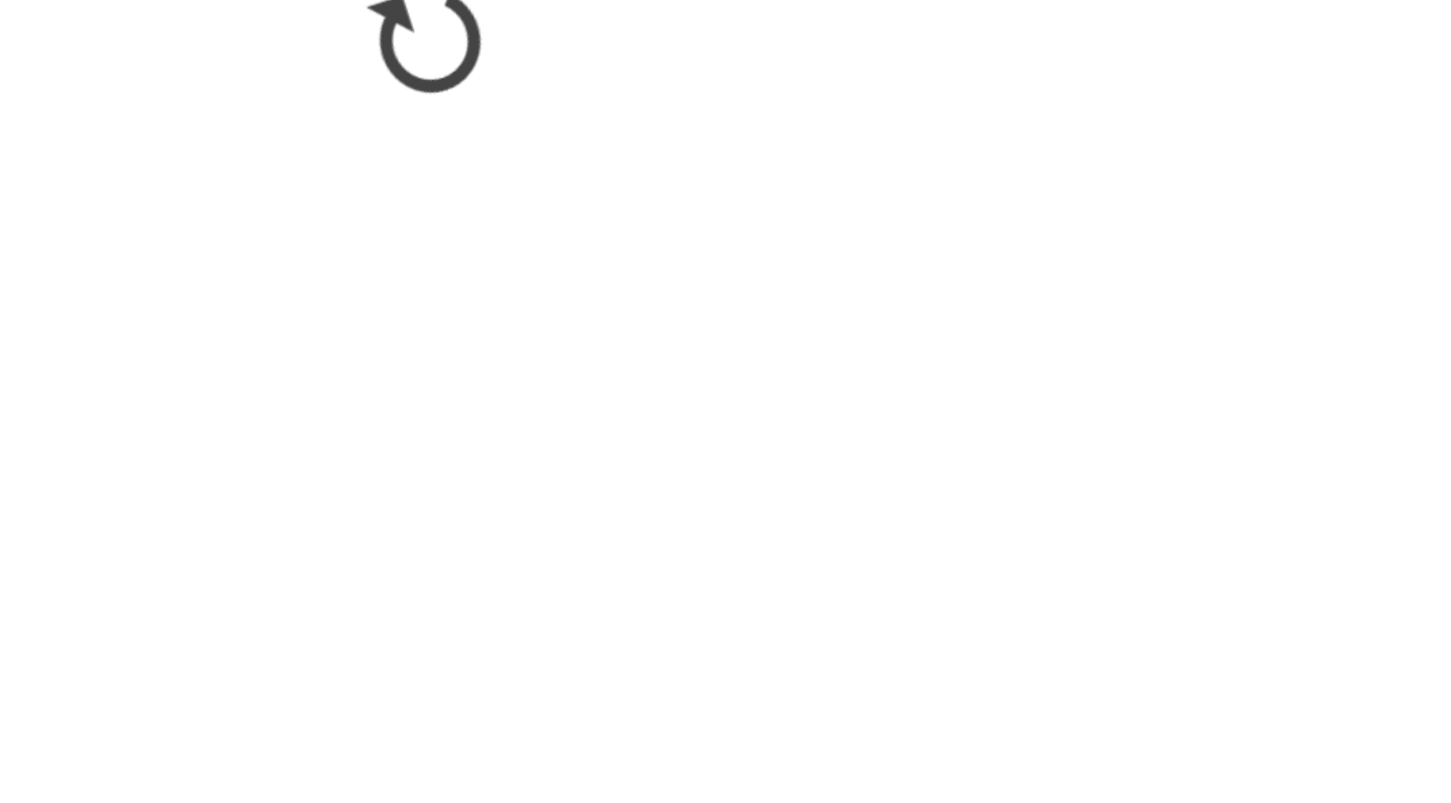
scroll to position [626, 0]
